Goal: Use online tool/utility: Utilize a website feature to perform a specific function

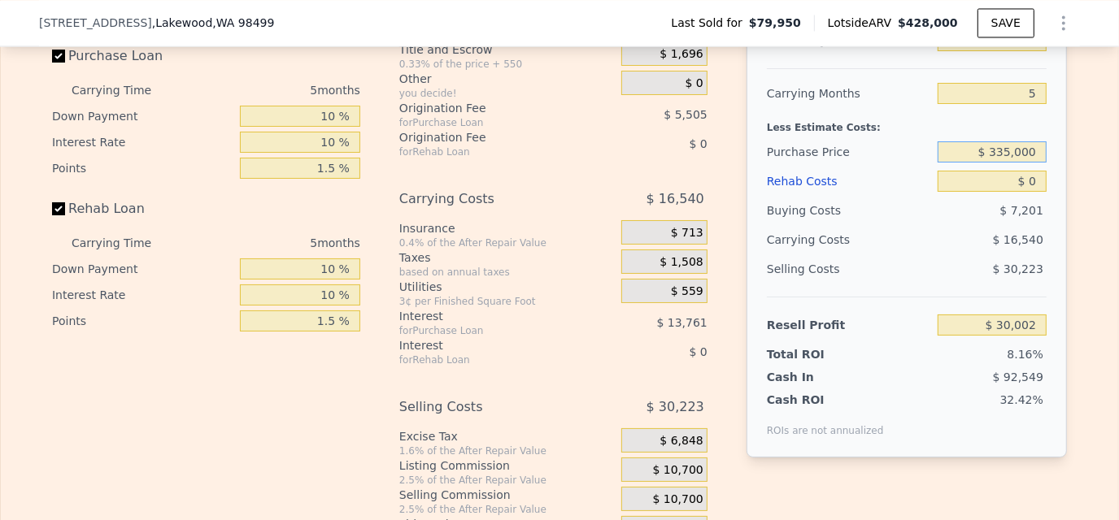
drag, startPoint x: 991, startPoint y: 172, endPoint x: 1073, endPoint y: 176, distance: 81.4
click at [1073, 176] on div "Edit the assumptions in yellow boxes. Input profit to calculate an offer price.…" at bounding box center [559, 243] width 1041 height 605
type input "$ 320,000"
click at [1046, 124] on div "After Repair Value $ 428,000 Carrying Months 5 Less Estimate Costs: Purchase Pr…" at bounding box center [906, 232] width 320 height 452
type input "$ 55,461"
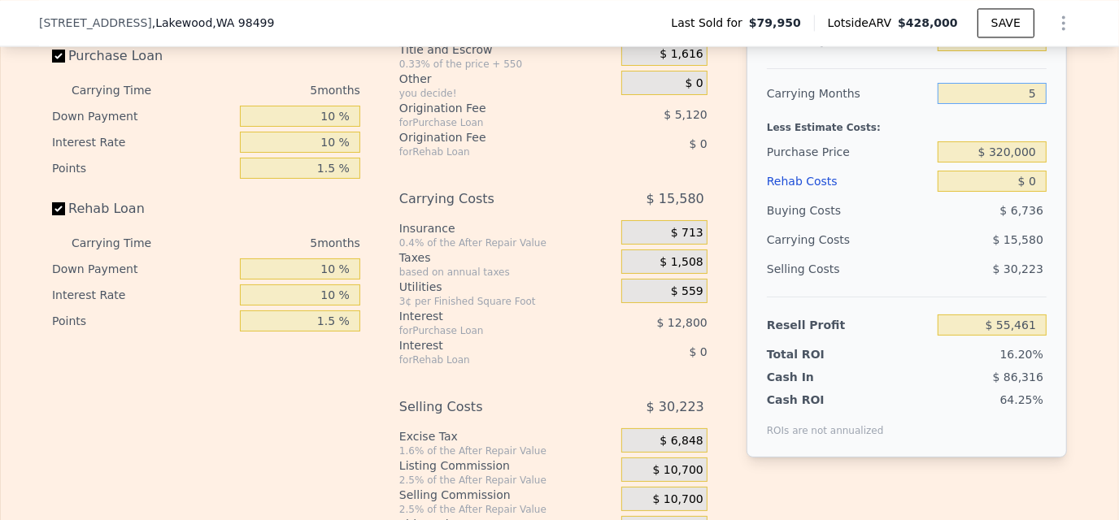
drag, startPoint x: 1026, startPoint y: 114, endPoint x: 1048, endPoint y: 112, distance: 22.0
click at [1048, 112] on div "After Repair Value $ 428,000 Carrying Months 5 Less Estimate Costs: Purchase Pr…" at bounding box center [906, 232] width 320 height 452
type input "3"
type input "$ 61,693"
type input "3"
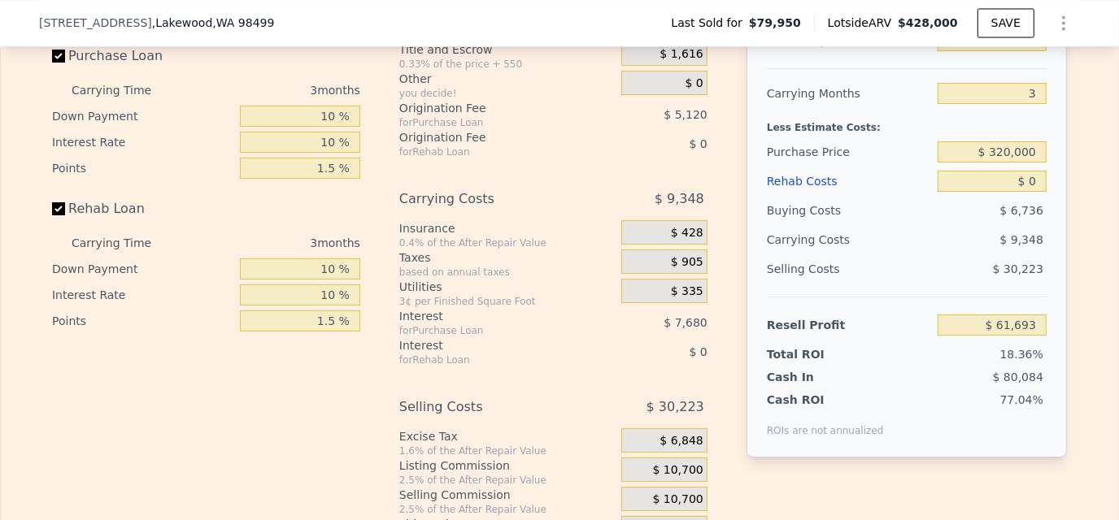
click at [1049, 132] on div "After Repair Value $ 428,000 Carrying Months 3 Less Estimate Costs: Purchase Pr…" at bounding box center [906, 232] width 320 height 452
drag, startPoint x: 1015, startPoint y: 197, endPoint x: 1062, endPoint y: 198, distance: 47.2
click at [1062, 198] on div "Edit the assumptions in yellow boxes. Input profit to calculate an offer price.…" at bounding box center [559, 243] width 1041 height 605
type input "$ 40"
type input "$ 61,652"
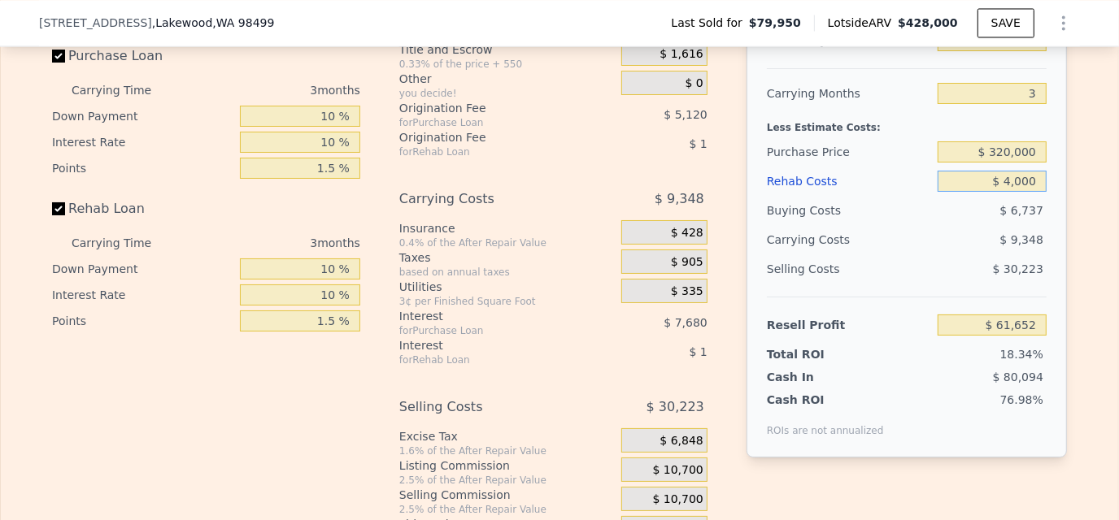
type input "$ 40,000"
type input "$ 20,093"
type input "$ 40,000"
click at [1054, 242] on div "After Repair Value $ 428,000 Carrying Months 3 Less Estimate Costs: Purchase Pr…" at bounding box center [906, 232] width 320 height 452
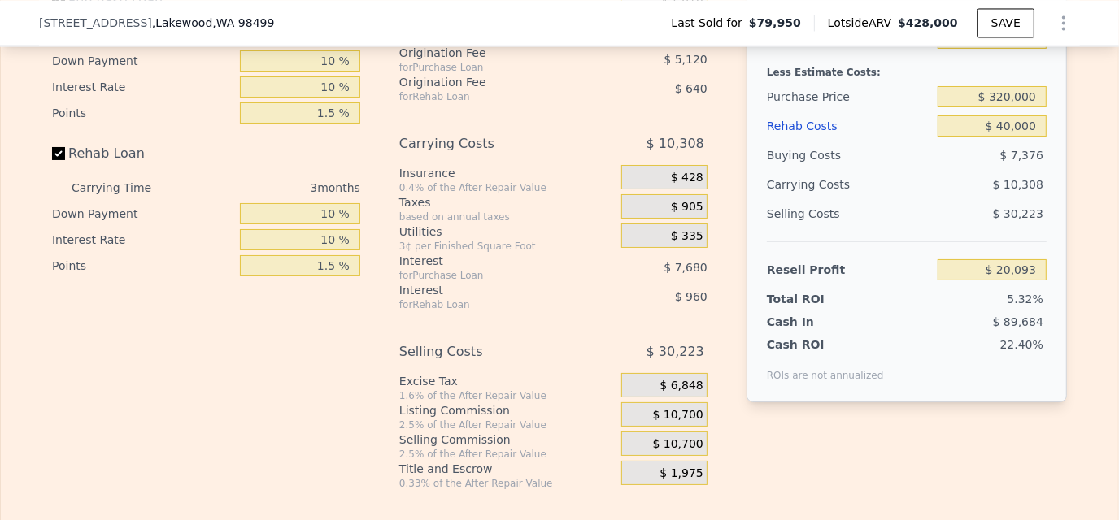
scroll to position [2514, 0]
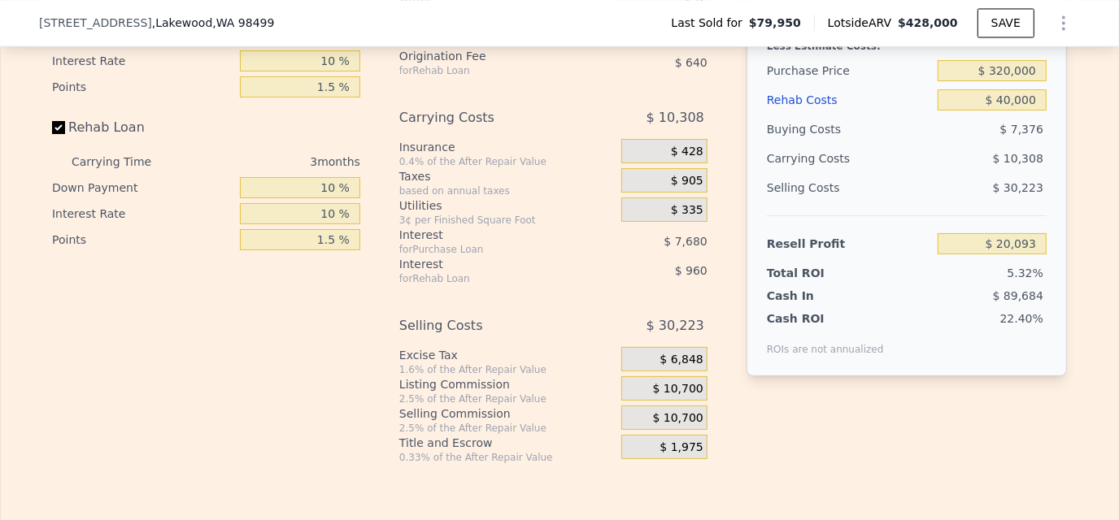
click at [681, 426] on span "$ 10,700" at bounding box center [678, 418] width 50 height 15
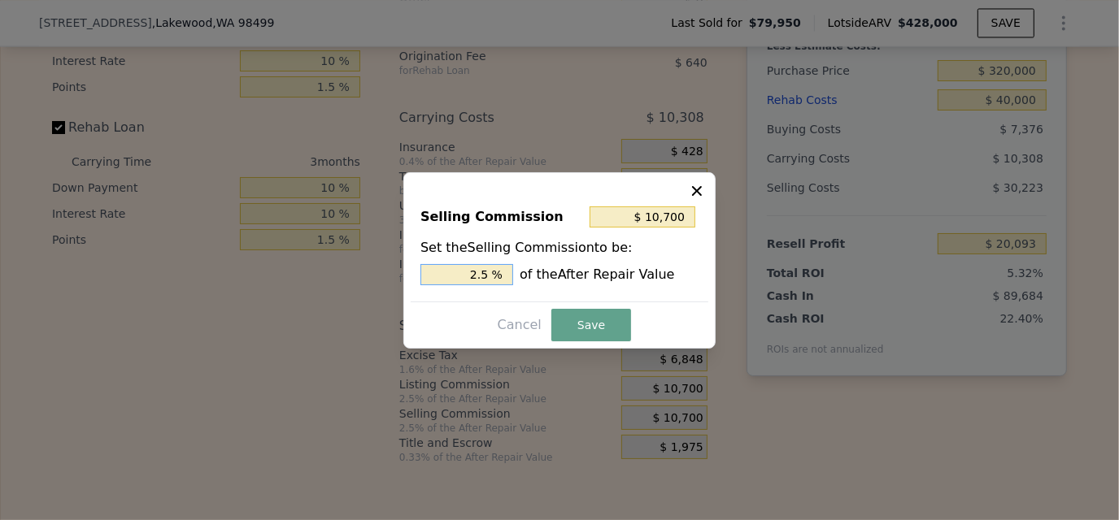
drag, startPoint x: 469, startPoint y: 282, endPoint x: 533, endPoint y: 272, distance: 65.0
click at [533, 272] on div "2.5 % of the After Repair Value" at bounding box center [559, 274] width 278 height 21
type input "$ 4,280"
type input "1. %"
type input "$ 6,420"
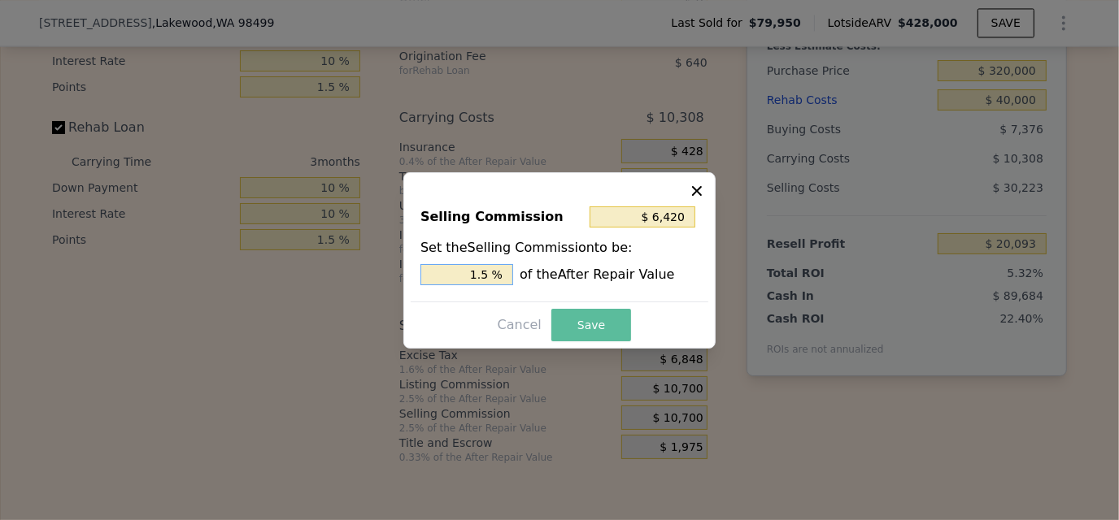
type input "1.5 %"
click at [584, 319] on button "Save" at bounding box center [591, 325] width 80 height 33
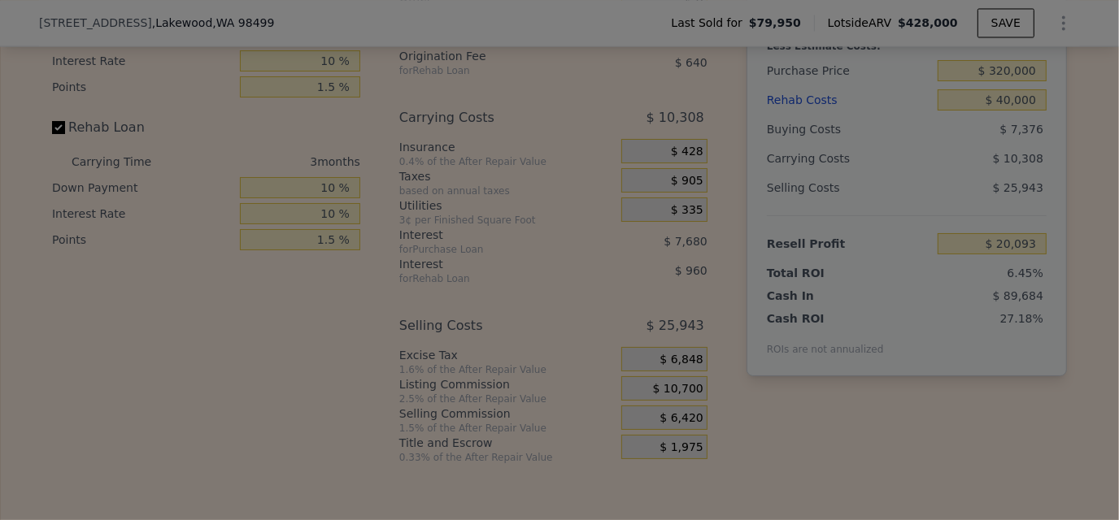
type input "$ 24,373"
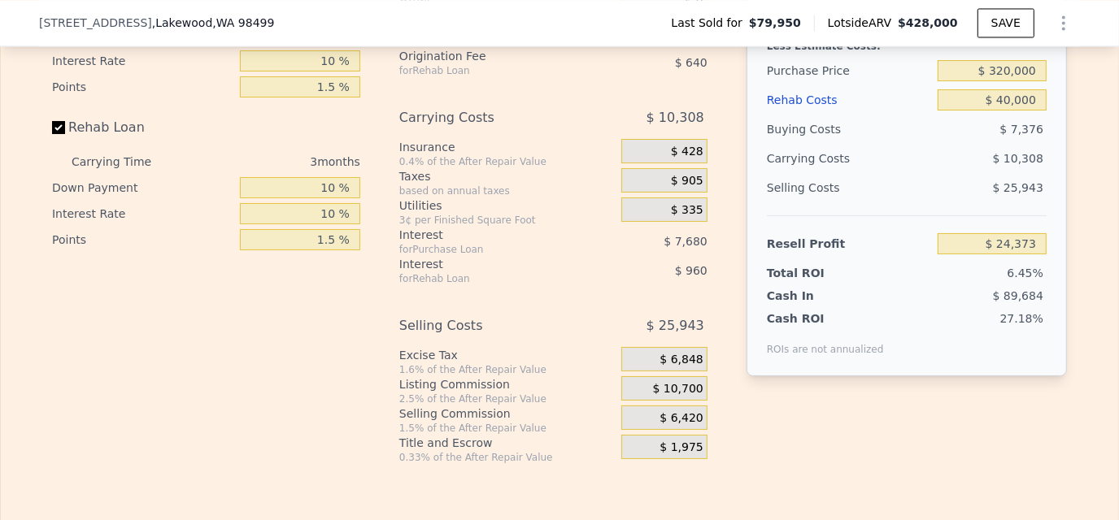
click at [1001, 377] on div "After Repair Value $ 428,000 Carrying Months 3 Less Estimate Costs: Purchase Pr…" at bounding box center [906, 150] width 320 height 452
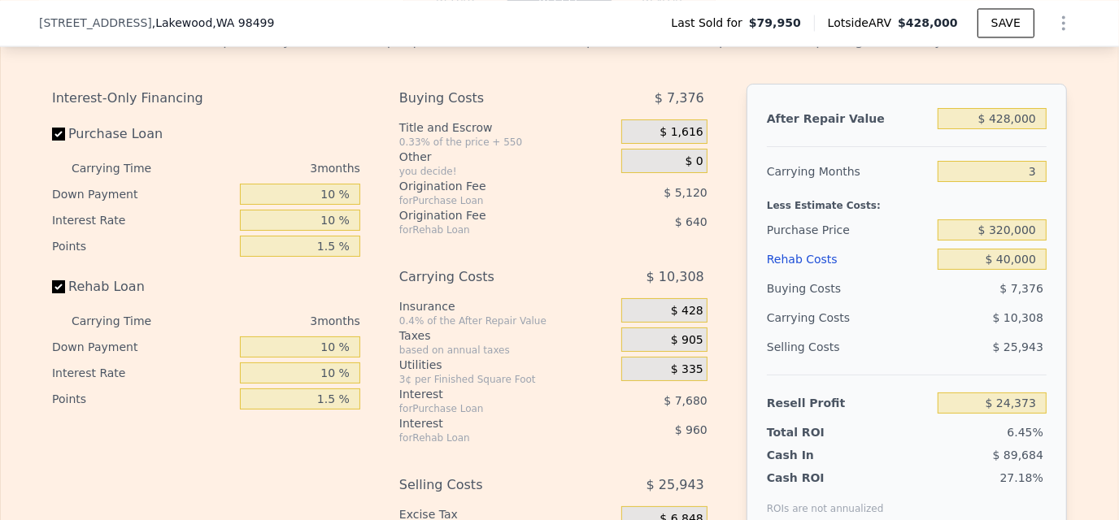
scroll to position [2352, 0]
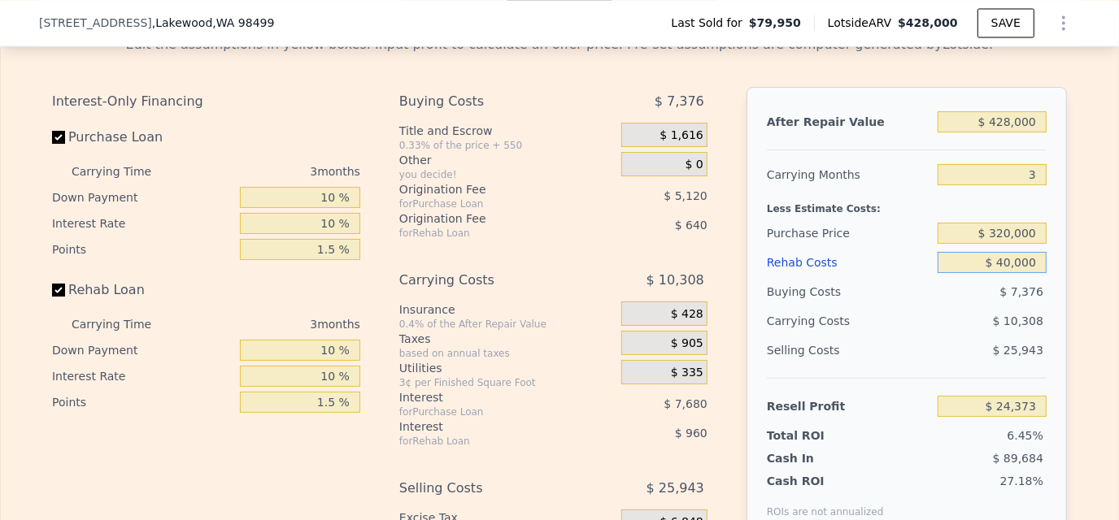
click at [988, 273] on input "$ 40,000" at bounding box center [992, 262] width 109 height 21
click at [1054, 281] on div "After Repair Value $ 428,000 Carrying Months 3 Less Estimate Costs: Purchase Pr…" at bounding box center [906, 313] width 320 height 452
click at [1000, 133] on input "$ 428,000" at bounding box center [992, 121] width 109 height 21
drag, startPoint x: 992, startPoint y: 144, endPoint x: 1063, endPoint y: 135, distance: 71.3
click at [1063, 135] on div "Edit the assumptions in yellow boxes. Input profit to calculate an offer price.…" at bounding box center [559, 324] width 1041 height 605
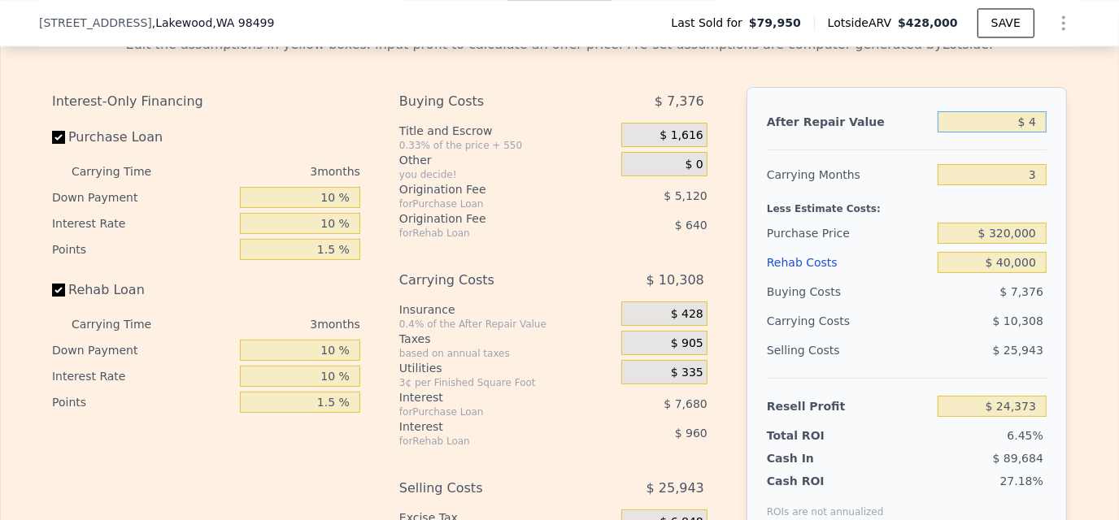
type input "$ 44"
type input "-$ 377,765"
type input "$ 440"
type input "-$ 377,392"
type input "$ 440,000"
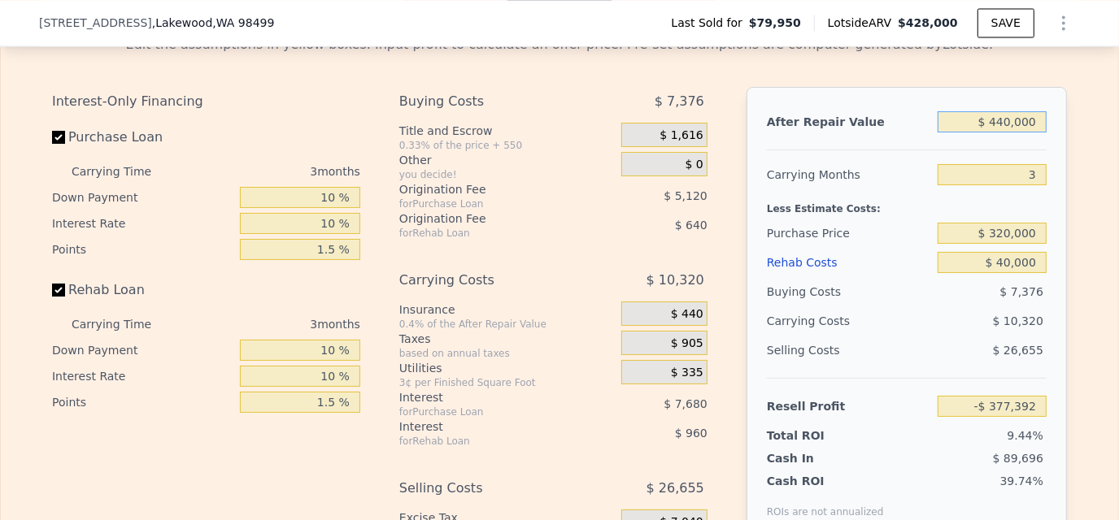
type input "$ 35,649"
type input "$ 440,000"
click at [1043, 119] on div "After Repair Value $ 440,000 Carrying Months 3 Less Estimate Costs: Purchase Pr…" at bounding box center [906, 313] width 320 height 452
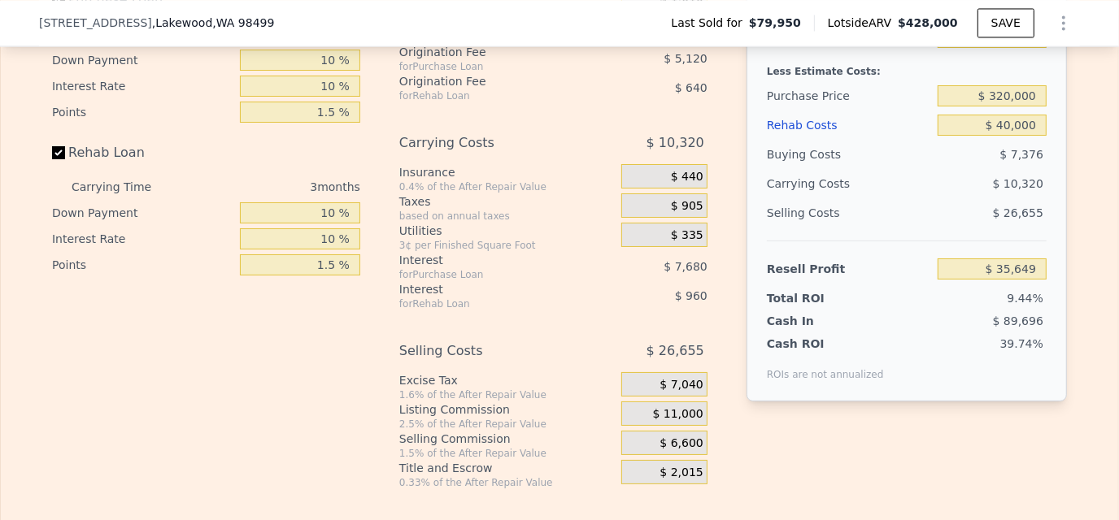
scroll to position [2514, 0]
